Goal: Use online tool/utility: Utilize a website feature to perform a specific function

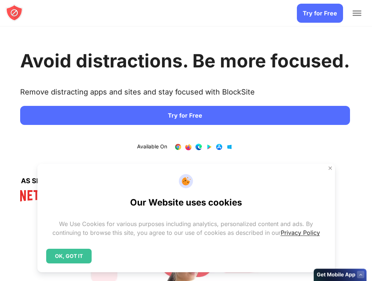
click at [0, 0] on span "Add to Chrome" at bounding box center [0, 0] width 0 height 0
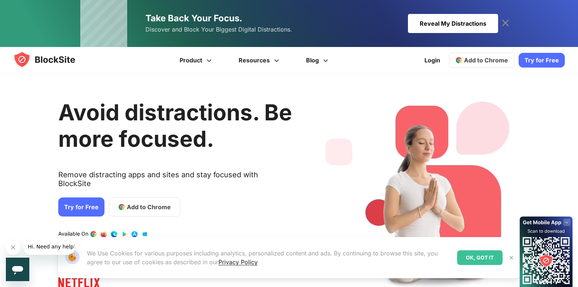
click at [152, 202] on span "Add to Chrome" at bounding box center [149, 206] width 44 height 9
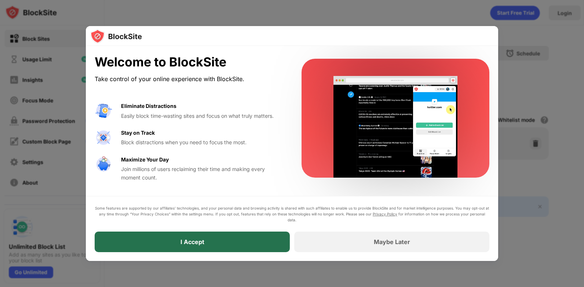
click at [183, 238] on div "I Accept" at bounding box center [192, 241] width 24 height 7
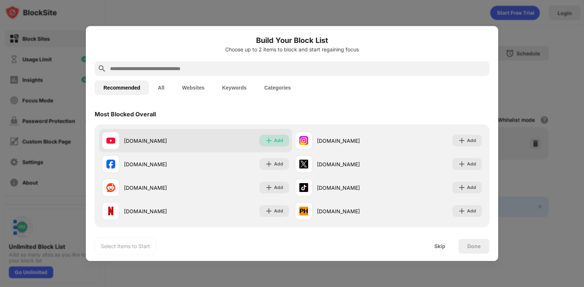
drag, startPoint x: 270, startPoint y: 138, endPoint x: 269, endPoint y: 148, distance: 10.3
click at [269, 141] on img at bounding box center [268, 140] width 7 height 7
click at [274, 143] on div "Add" at bounding box center [278, 140] width 9 height 7
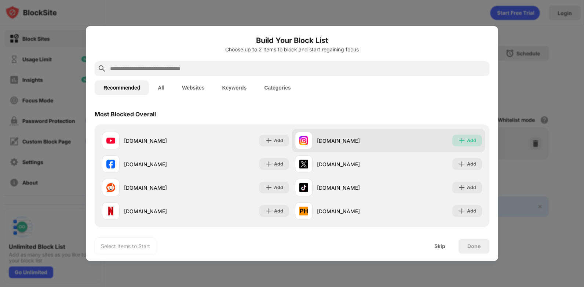
click at [458, 141] on img at bounding box center [461, 140] width 7 height 7
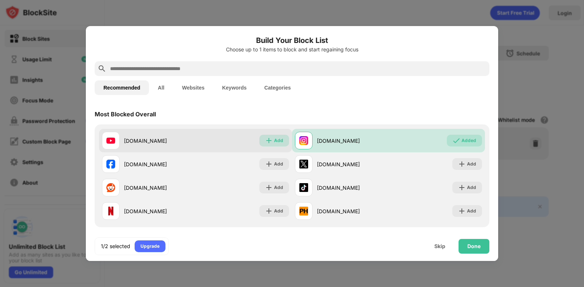
click at [274, 139] on div "Add" at bounding box center [278, 140] width 9 height 7
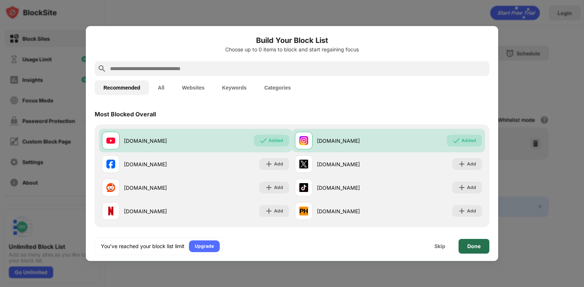
click at [477, 243] on div "Done" at bounding box center [473, 246] width 13 height 6
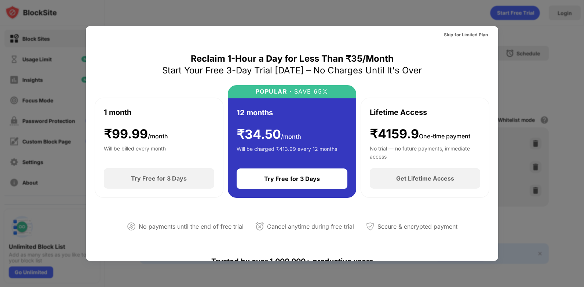
drag, startPoint x: 332, startPoint y: 7, endPoint x: 358, endPoint y: 20, distance: 29.7
click at [332, 7] on div at bounding box center [292, 143] width 584 height 287
click at [473, 31] on div "Skip for Limited Plan" at bounding box center [466, 34] width 44 height 7
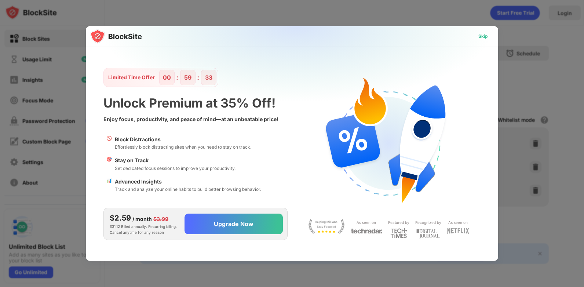
click at [478, 36] on div "Skip" at bounding box center [482, 36] width 21 height 12
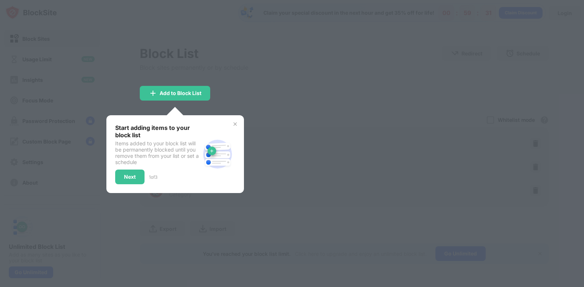
click at [236, 126] on img at bounding box center [235, 124] width 6 height 6
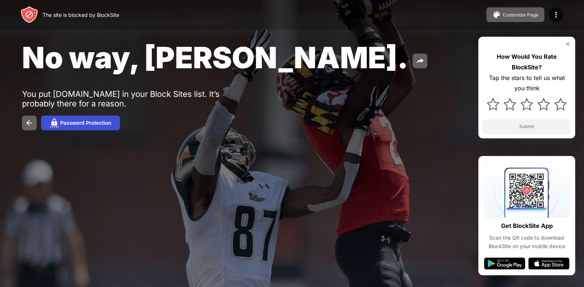
click at [93, 122] on div "Password Protection" at bounding box center [85, 123] width 51 height 6
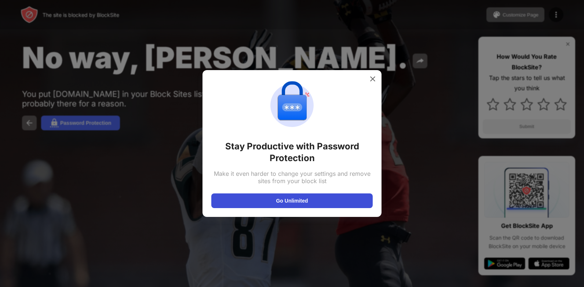
click at [284, 204] on button "Go Unlimited" at bounding box center [291, 200] width 161 height 15
